Goal: Navigation & Orientation: Understand site structure

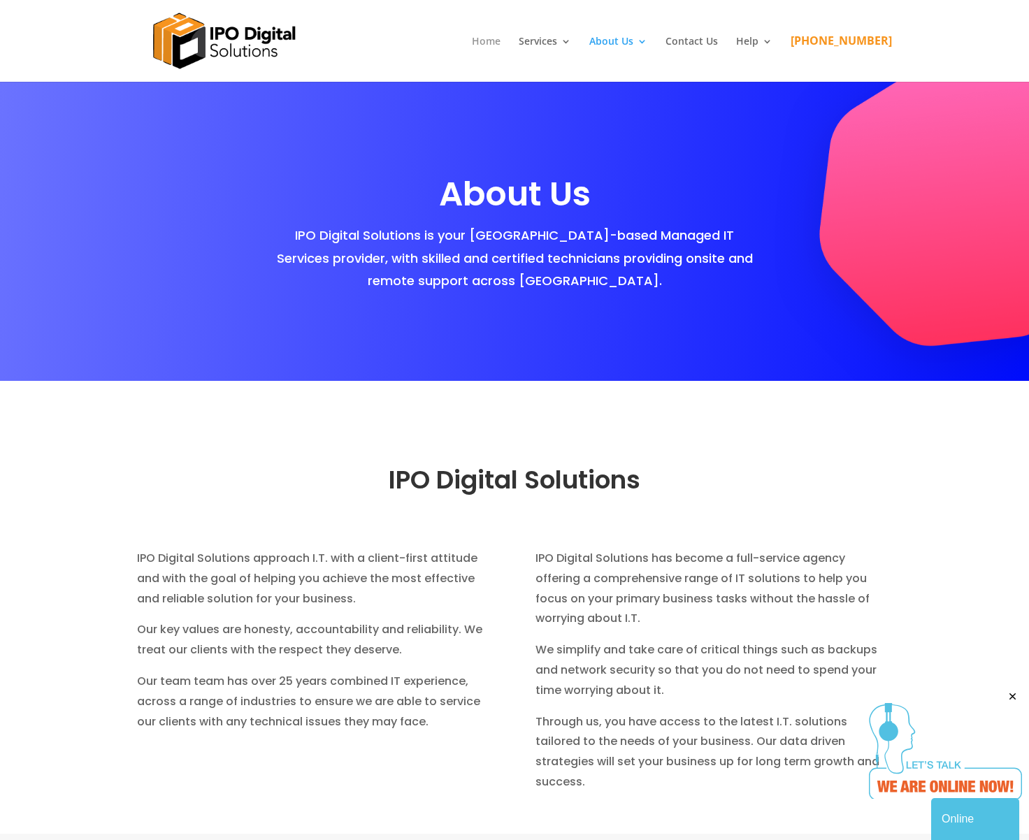
click at [500, 41] on link "Home" at bounding box center [486, 58] width 29 height 45
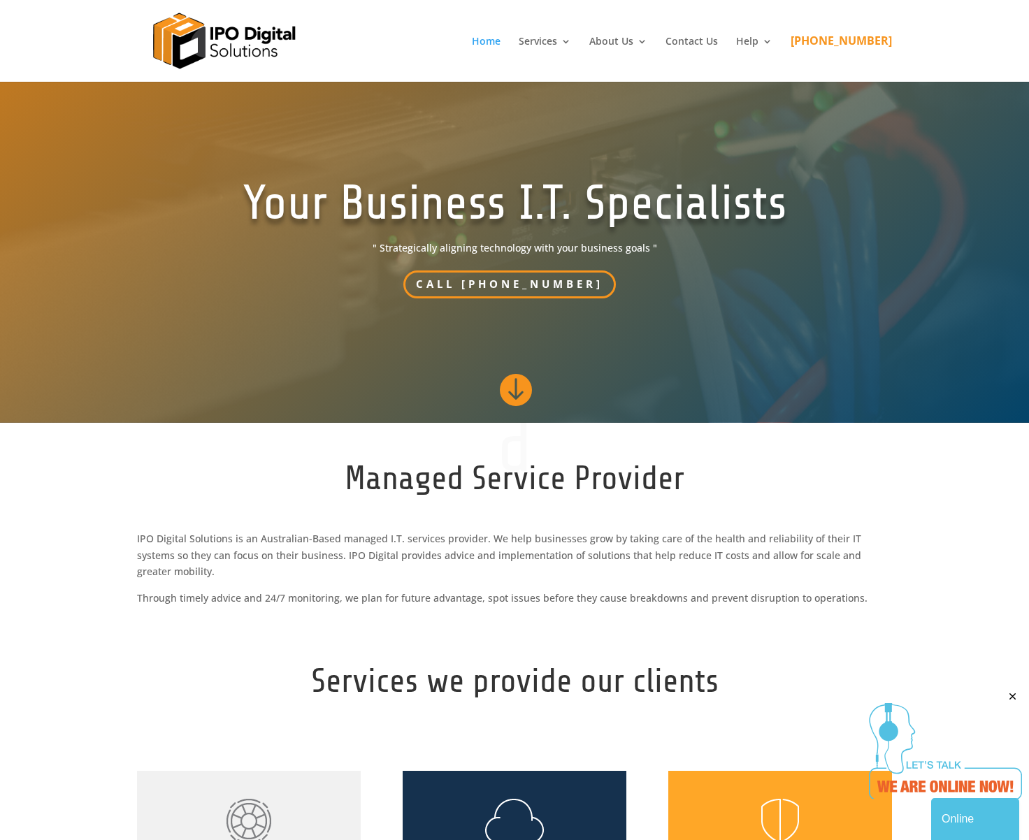
click at [710, 591] on span "Through timely advice and 24/7 monitoring, we plan for future advantage, spot i…" at bounding box center [502, 597] width 730 height 13
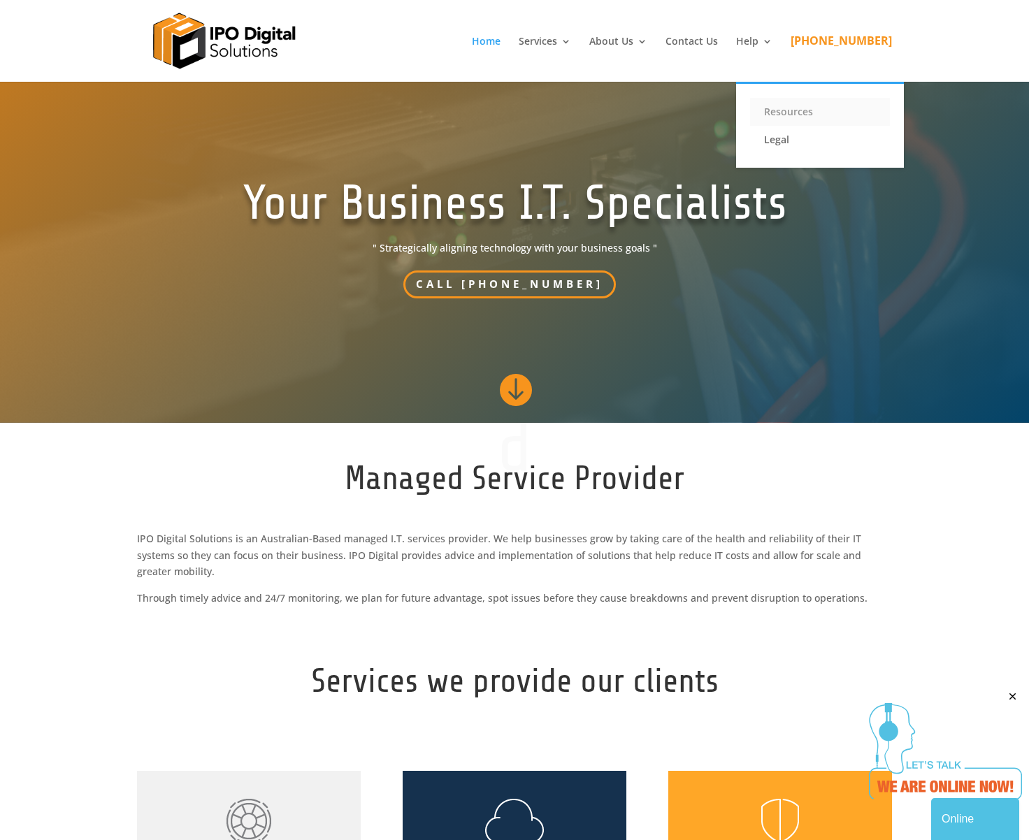
click at [794, 105] on link "Resources" at bounding box center [820, 112] width 140 height 28
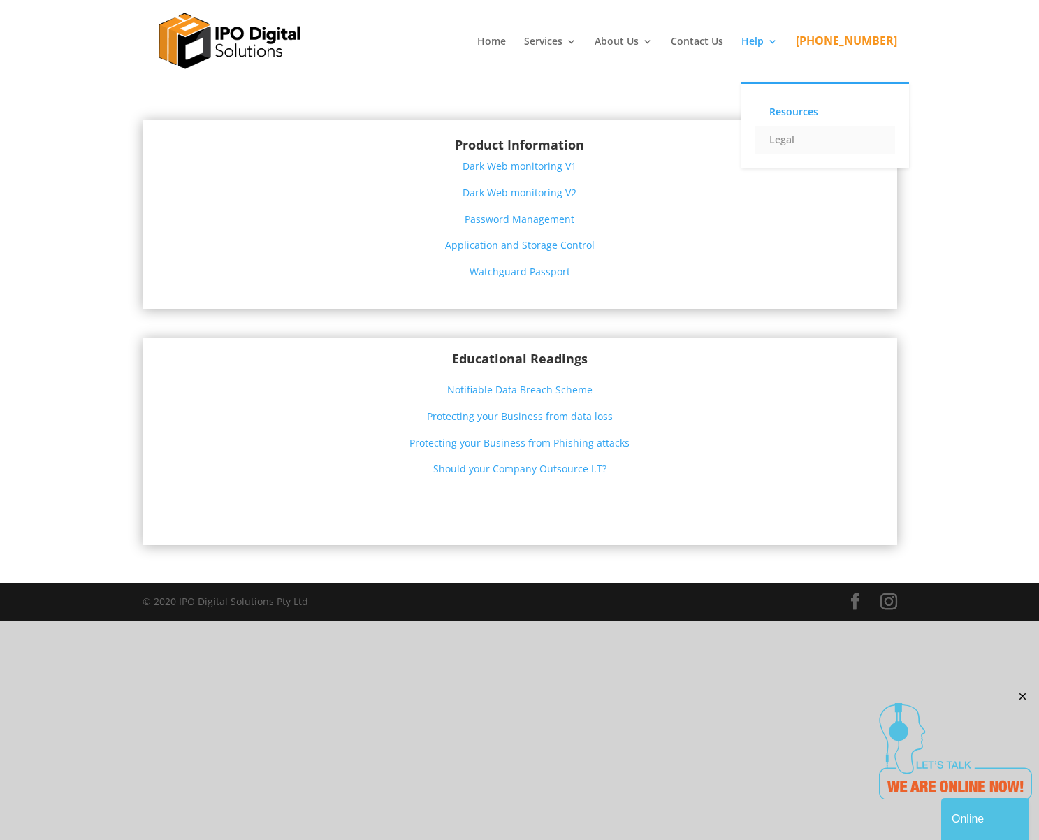
click at [798, 138] on link "Legal" at bounding box center [825, 140] width 140 height 28
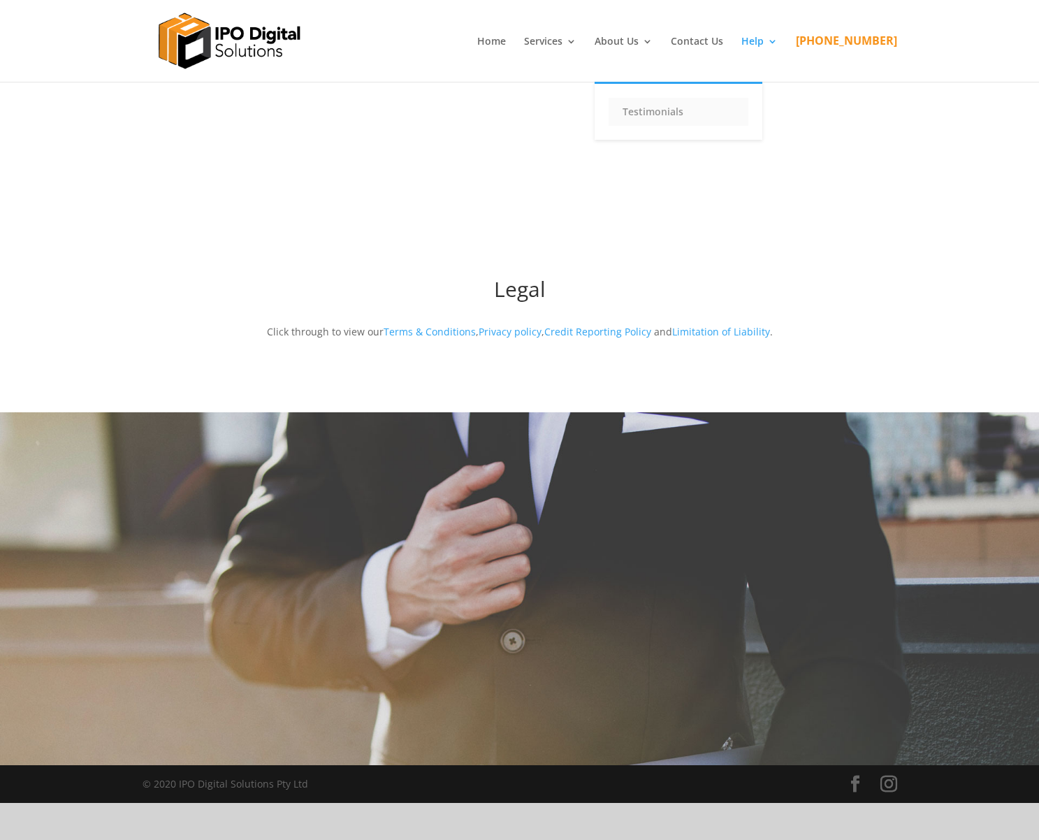
click at [665, 112] on link "Testimonials" at bounding box center [679, 112] width 140 height 28
